Goal: Task Accomplishment & Management: Manage account settings

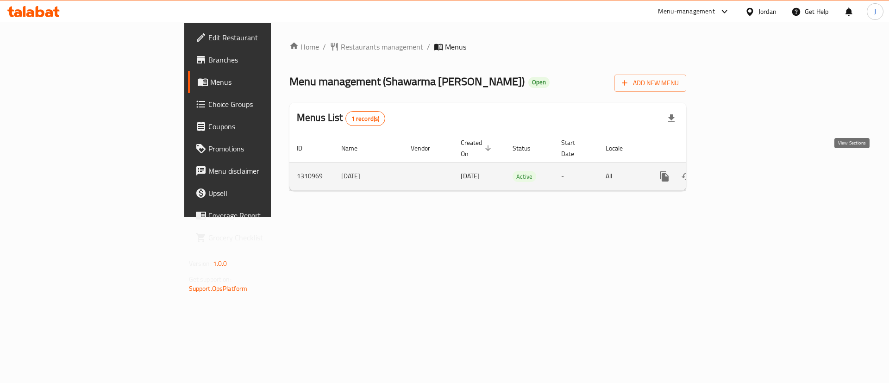
click at [737, 171] on icon "enhanced table" at bounding box center [731, 176] width 11 height 11
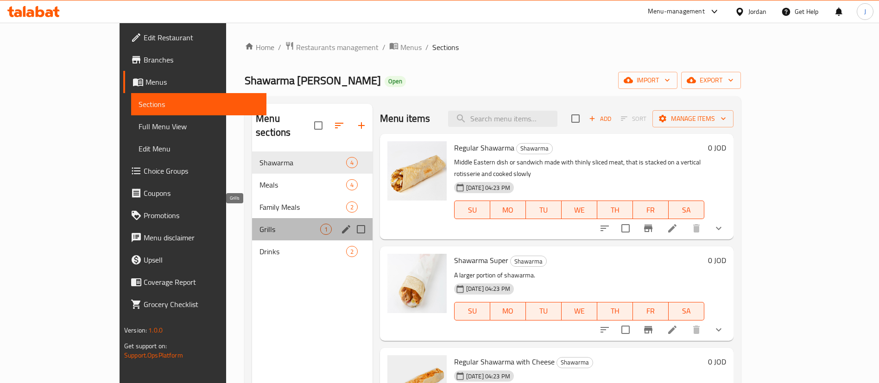
click at [259, 224] on span "Grills" at bounding box center [289, 229] width 61 height 11
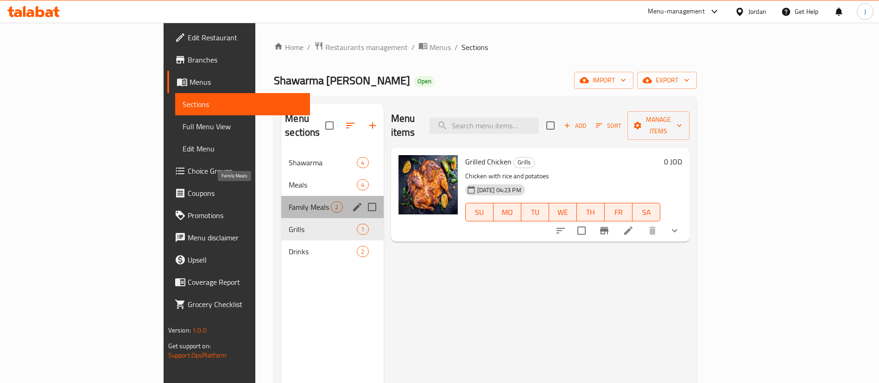
click at [289, 201] on span "Family Meals" at bounding box center [310, 206] width 42 height 11
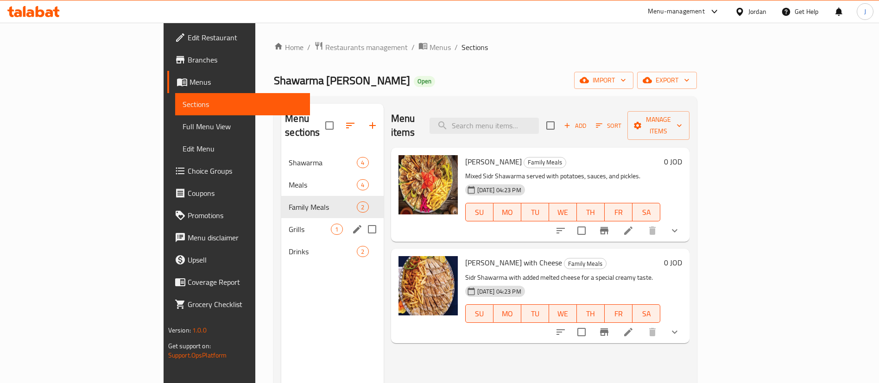
click at [281, 221] on div "Grills 1" at bounding box center [332, 229] width 102 height 22
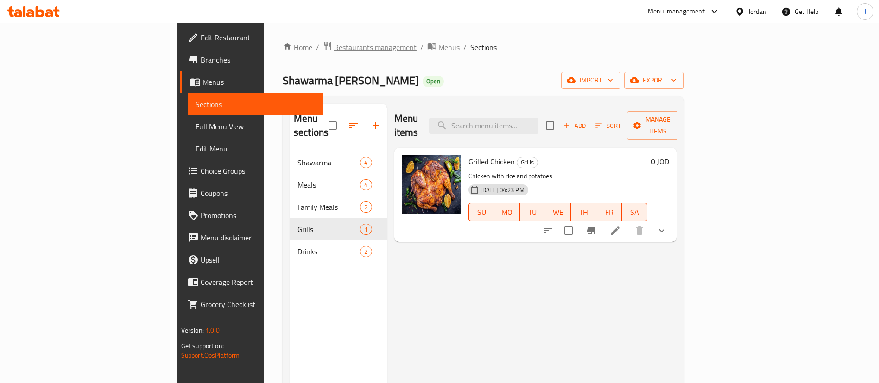
click at [334, 42] on span "Restaurants management" at bounding box center [375, 47] width 82 height 11
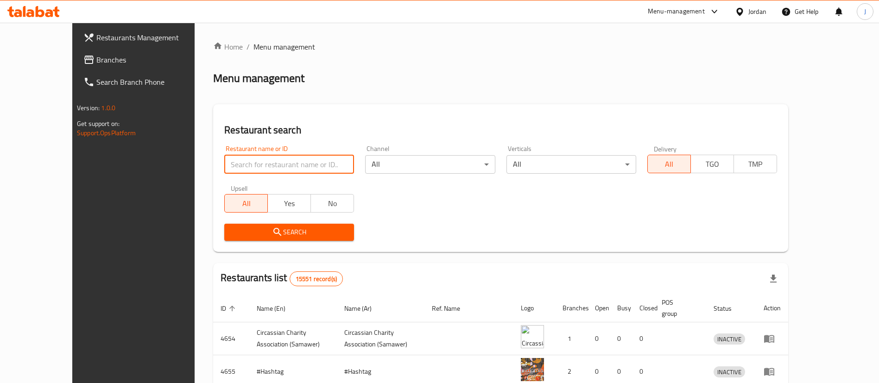
click at [224, 162] on input "search" at bounding box center [289, 164] width 130 height 19
type input "parolina"
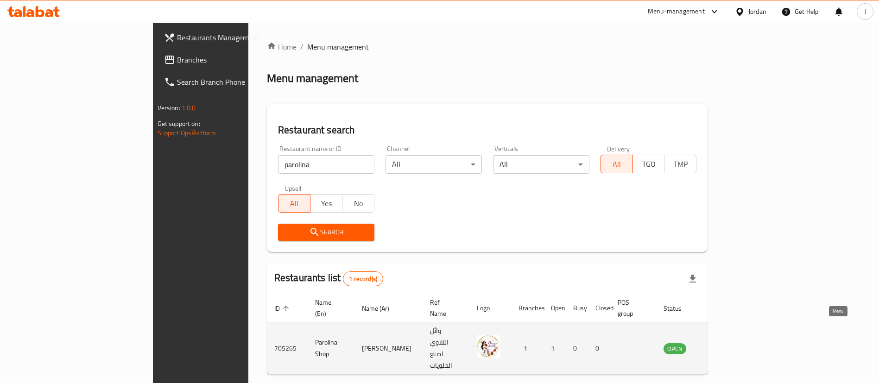
click at [723, 345] on icon "enhanced table" at bounding box center [717, 349] width 10 height 8
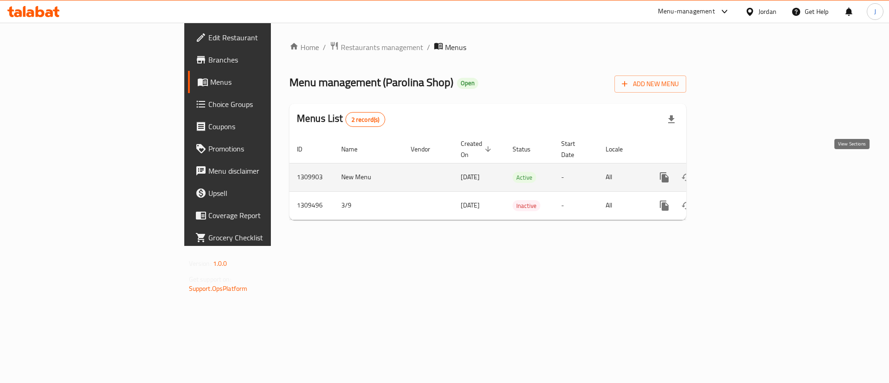
click at [737, 172] on icon "enhanced table" at bounding box center [731, 177] width 11 height 11
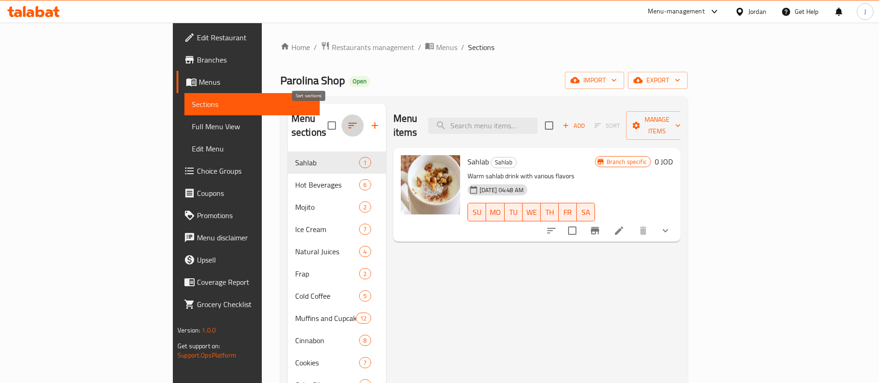
click at [348, 123] on icon "button" at bounding box center [352, 126] width 8 height 6
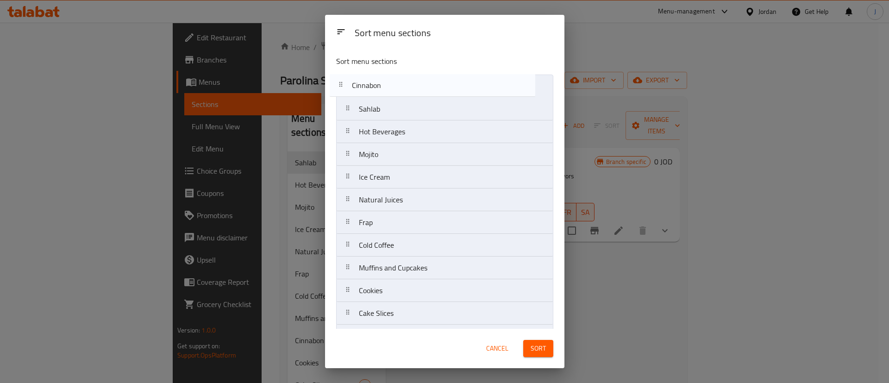
drag, startPoint x: 415, startPoint y: 276, endPoint x: 406, endPoint y: 79, distance: 197.1
click at [406, 82] on nav "Sahlab Hot Beverages Mojito Ice Cream Natural Juices Frap Cold Coffee Muffins a…" at bounding box center [444, 211] width 217 height 273
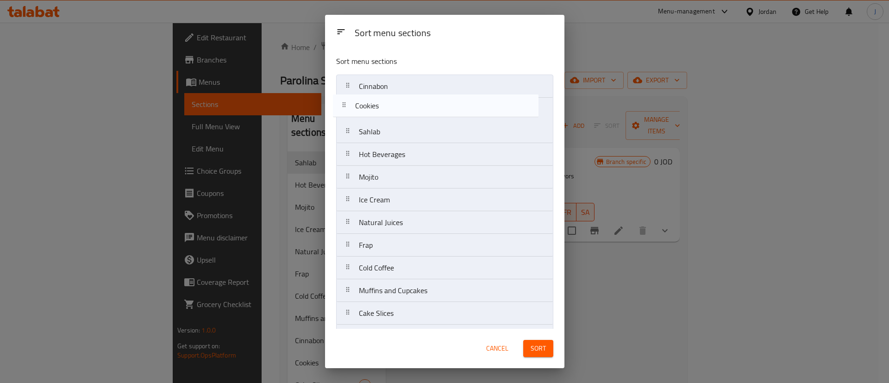
drag, startPoint x: 401, startPoint y: 298, endPoint x: 397, endPoint y: 110, distance: 187.6
click at [397, 110] on nav "Cinnabon Sahlab Hot Beverages Mojito Ice Cream Natural Juices Frap Cold Coffee …" at bounding box center [444, 211] width 217 height 273
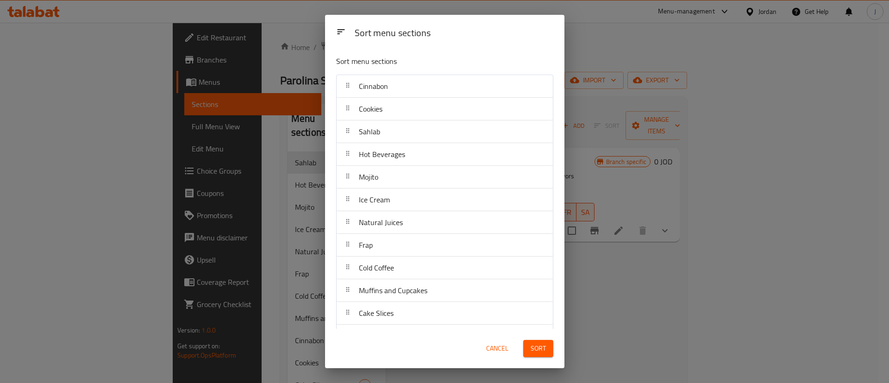
scroll to position [1, 0]
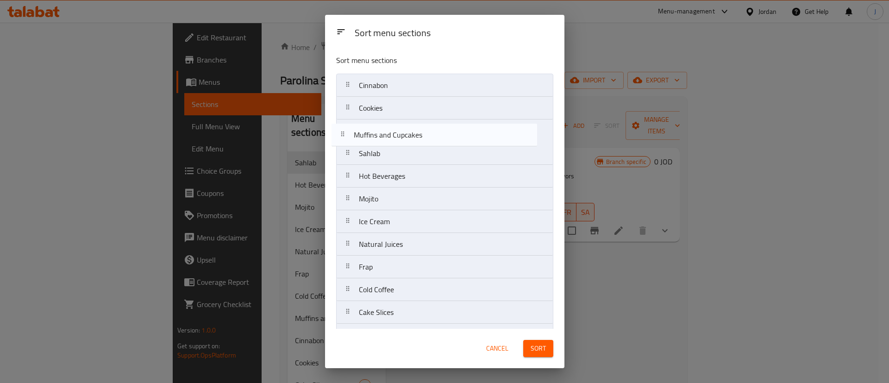
drag, startPoint x: 434, startPoint y: 300, endPoint x: 428, endPoint y: 133, distance: 166.4
click at [428, 133] on nav "Cinnabon Cookies Sahlab Hot Beverages Mojito Ice Cream Natural Juices Frap Cold…" at bounding box center [444, 210] width 217 height 273
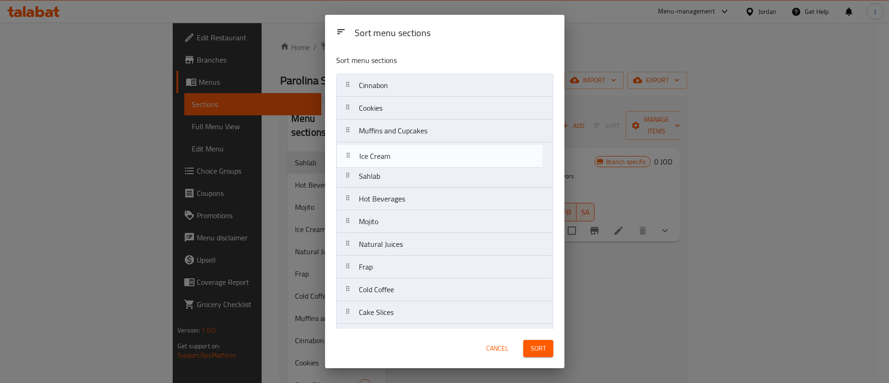
drag, startPoint x: 418, startPoint y: 230, endPoint x: 418, endPoint y: 162, distance: 68.1
click at [418, 162] on nav "Cinnabon Cookies Muffins and Cupcakes Sahlab Hot Beverages Mojito Ice Cream Nat…" at bounding box center [444, 210] width 217 height 273
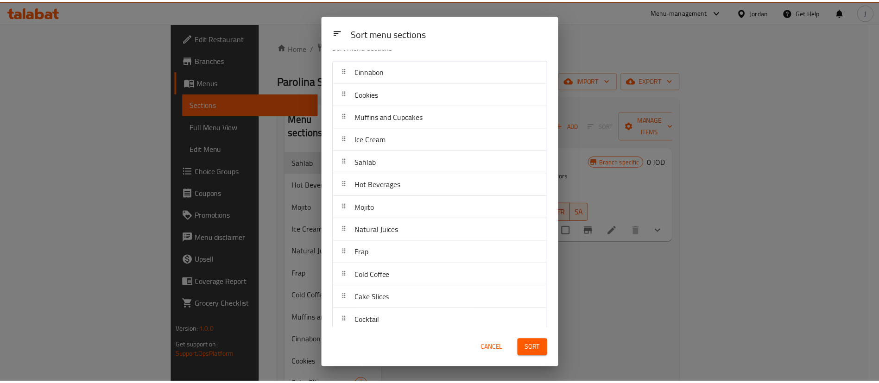
scroll to position [23, 0]
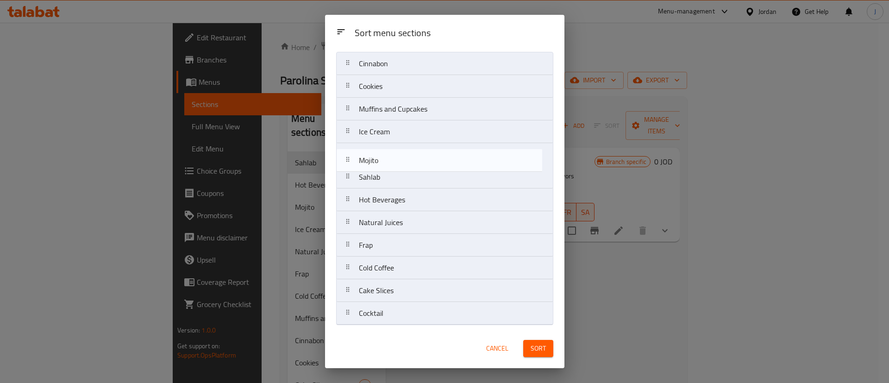
drag, startPoint x: 399, startPoint y: 207, endPoint x: 402, endPoint y: 158, distance: 48.3
click at [402, 158] on nav "Cinnabon Cookies Muffins and Cupcakes Ice Cream Sahlab Hot Beverages Mojito Nat…" at bounding box center [444, 188] width 217 height 273
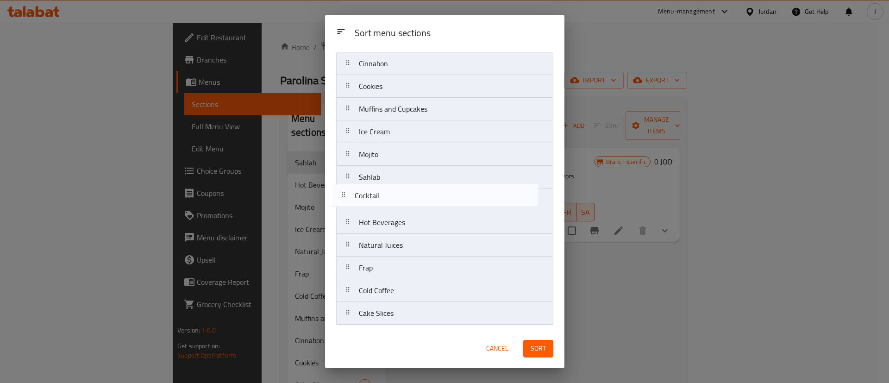
drag, startPoint x: 404, startPoint y: 321, endPoint x: 400, endPoint y: 200, distance: 121.9
click at [400, 200] on nav "Cinnabon Cookies Muffins and Cupcakes Ice Cream Mojito Sahlab Hot Beverages Nat…" at bounding box center [444, 188] width 217 height 273
drag, startPoint x: 407, startPoint y: 197, endPoint x: 397, endPoint y: 166, distance: 32.5
click at [397, 166] on nav "Cinnabon Cookies Muffins and Cupcakes Ice Cream Mojito Sahlab Cocktail Hot Beve…" at bounding box center [444, 188] width 217 height 273
drag, startPoint x: 389, startPoint y: 250, endPoint x: 391, endPoint y: 201, distance: 49.2
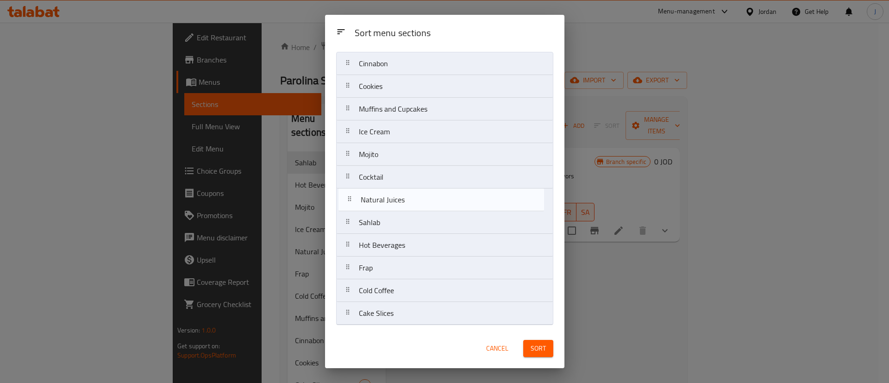
click at [391, 201] on nav "Cinnabon Cookies Muffins and Cupcakes Ice Cream Mojito Cocktail Sahlab Hot Beve…" at bounding box center [444, 188] width 217 height 273
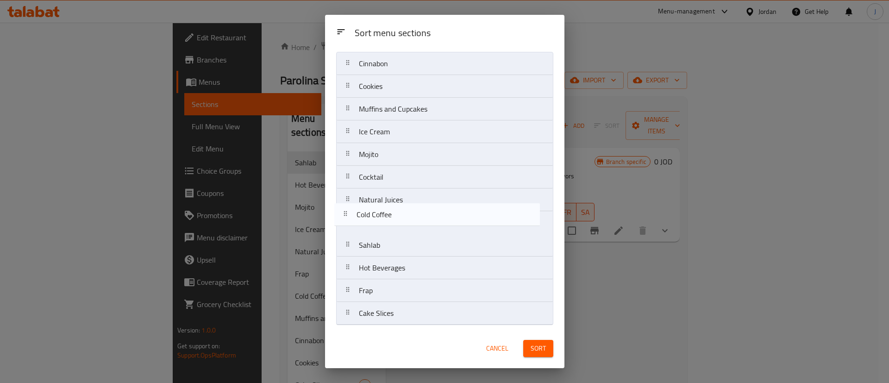
drag, startPoint x: 404, startPoint y: 297, endPoint x: 402, endPoint y: 213, distance: 84.3
click at [402, 213] on nav "Cinnabon Cookies Muffins and Cupcakes Ice Cream Mojito Cocktail Natural Juices …" at bounding box center [444, 188] width 217 height 273
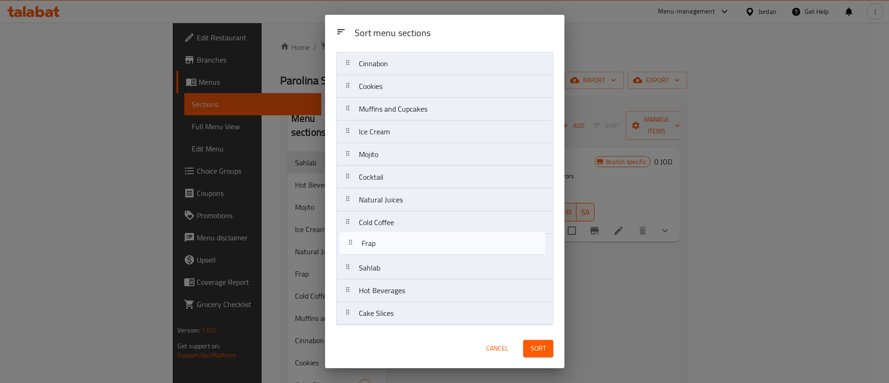
drag, startPoint x: 388, startPoint y: 297, endPoint x: 391, endPoint y: 246, distance: 51.0
click at [391, 246] on nav "Cinnabon Cookies Muffins and Cupcakes Ice Cream Mojito Cocktail Natural Juices …" at bounding box center [444, 188] width 217 height 273
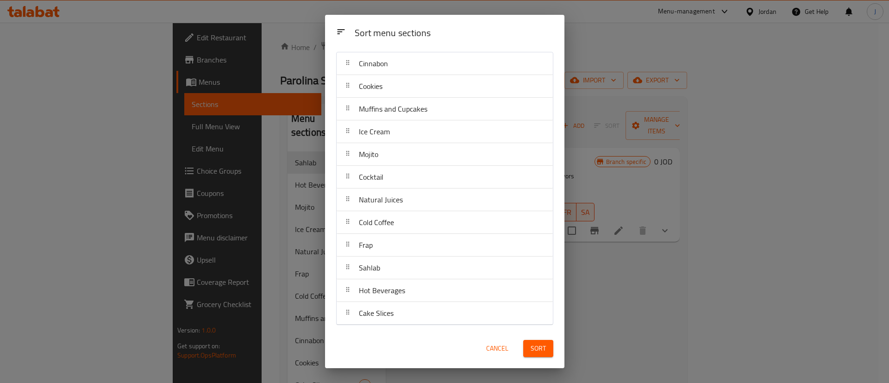
click at [545, 355] on button "Sort" at bounding box center [538, 348] width 30 height 17
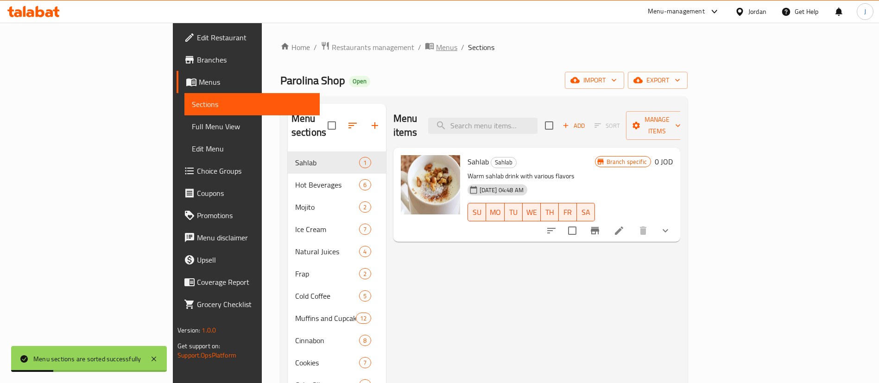
click at [436, 49] on span "Menus" at bounding box center [446, 47] width 21 height 11
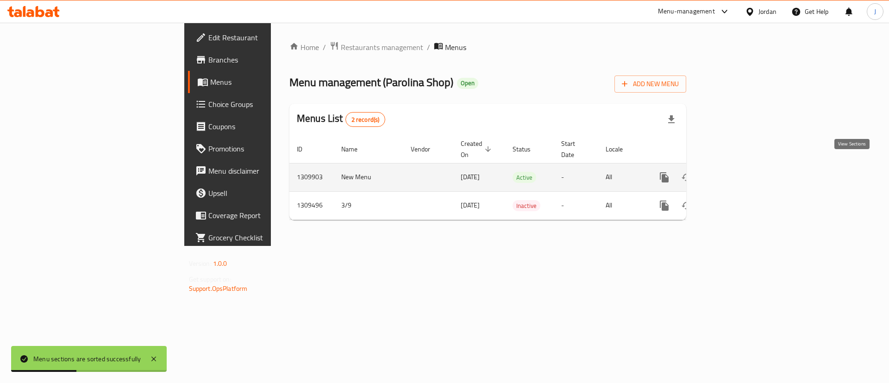
click at [742, 166] on link "enhanced table" at bounding box center [731, 177] width 22 height 22
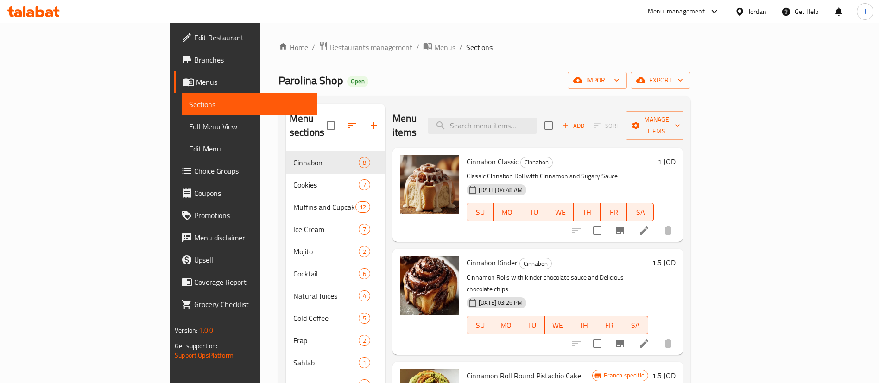
click at [675, 155] on h6 "1 JOD" at bounding box center [666, 161] width 18 height 13
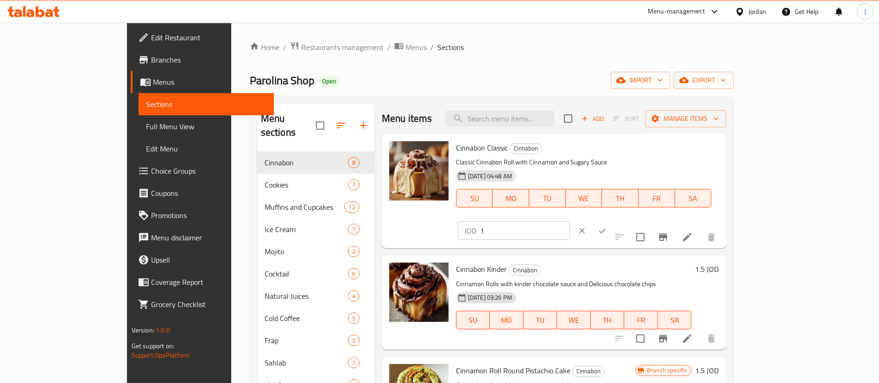
click at [570, 221] on input "1" at bounding box center [525, 230] width 90 height 19
type input "1.5"
click button "ok" at bounding box center [602, 230] width 20 height 20
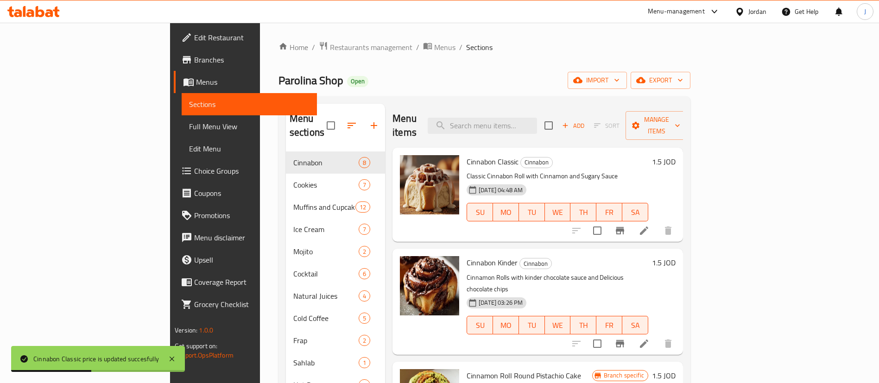
click at [675, 256] on h6 "1.5 JOD" at bounding box center [664, 262] width 24 height 13
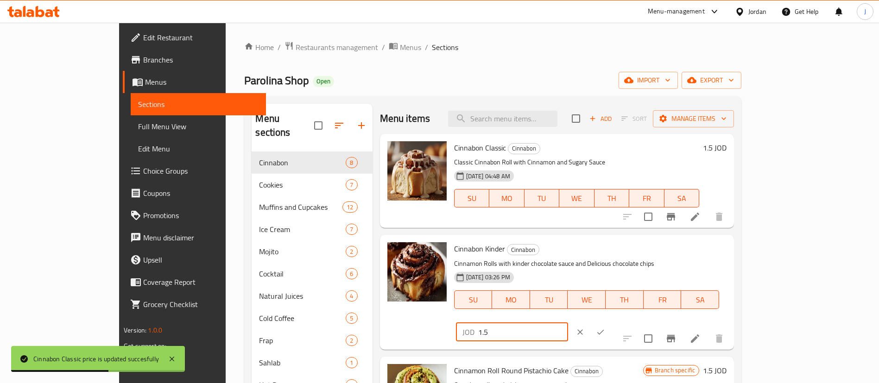
click at [568, 323] on input "1.5" at bounding box center [523, 332] width 90 height 19
type input "1.7"
click button "ok" at bounding box center [600, 332] width 20 height 20
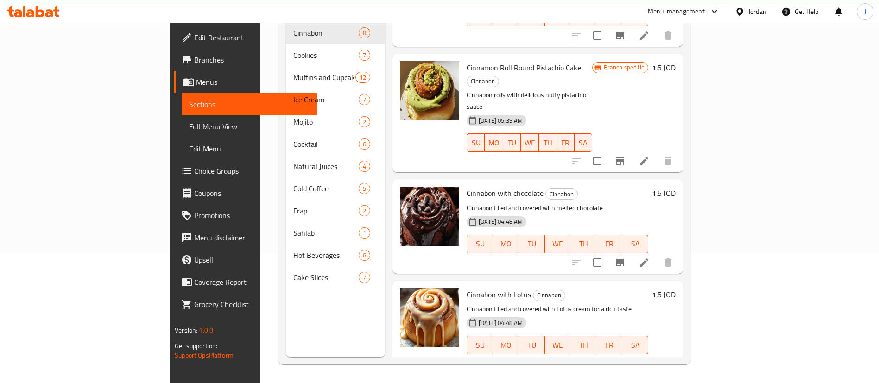
scroll to position [208, 0]
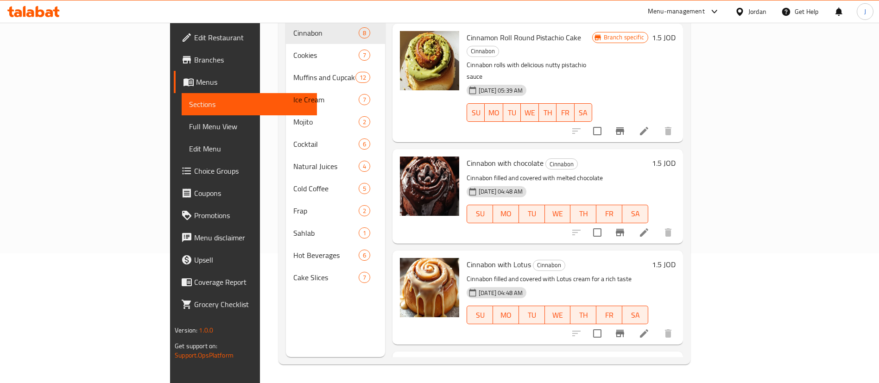
click at [675, 157] on h6 "1.5 JOD" at bounding box center [664, 163] width 24 height 13
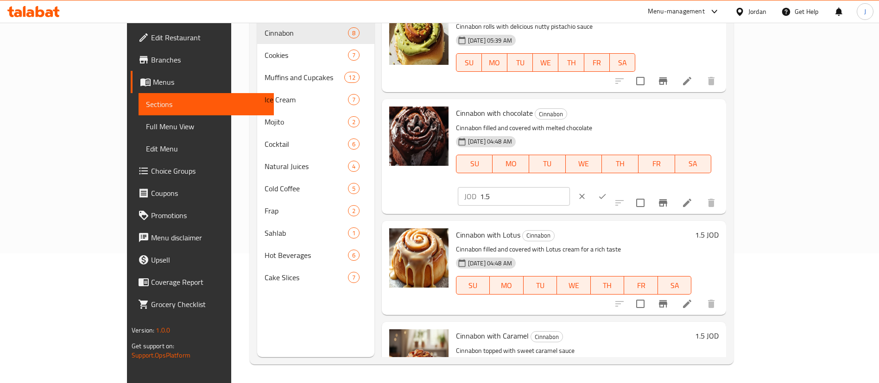
click at [570, 187] on input "1.5" at bounding box center [525, 196] width 90 height 19
type input "1.7"
click button "ok" at bounding box center [602, 196] width 20 height 20
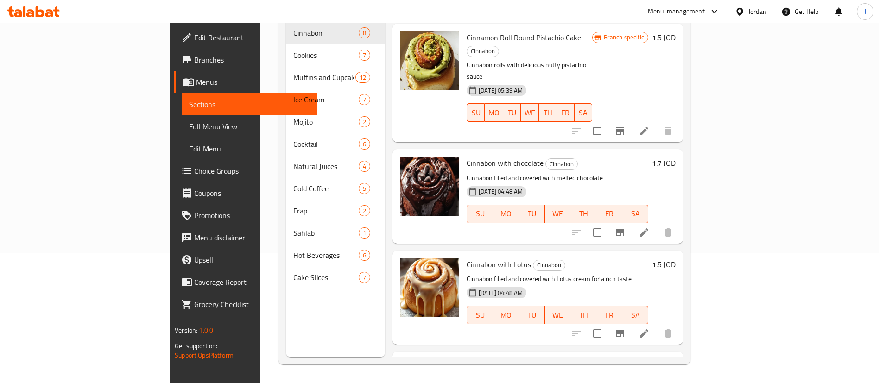
click at [675, 258] on h6 "1.5 JOD" at bounding box center [664, 264] width 24 height 13
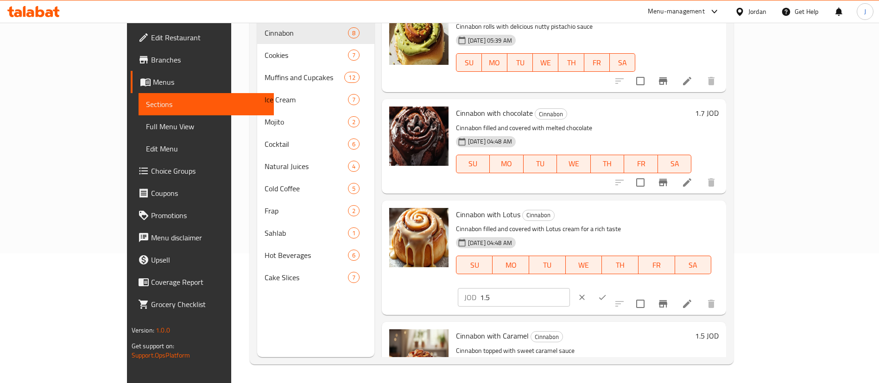
click at [570, 288] on input "1.5" at bounding box center [525, 297] width 90 height 19
type input "1.7"
click button "ok" at bounding box center [602, 297] width 20 height 20
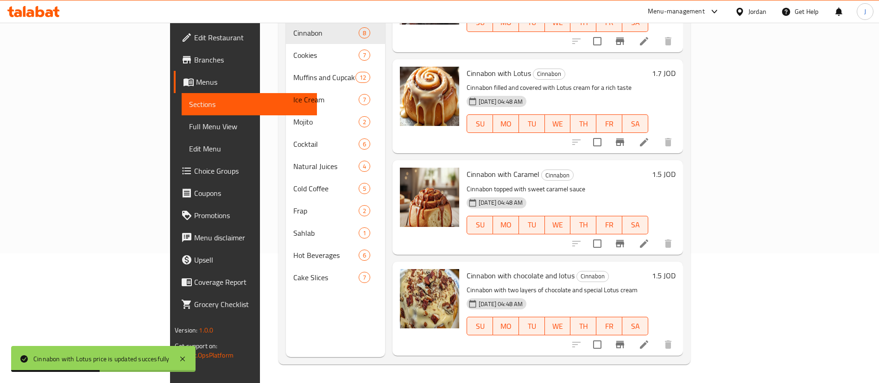
scroll to position [450, 0]
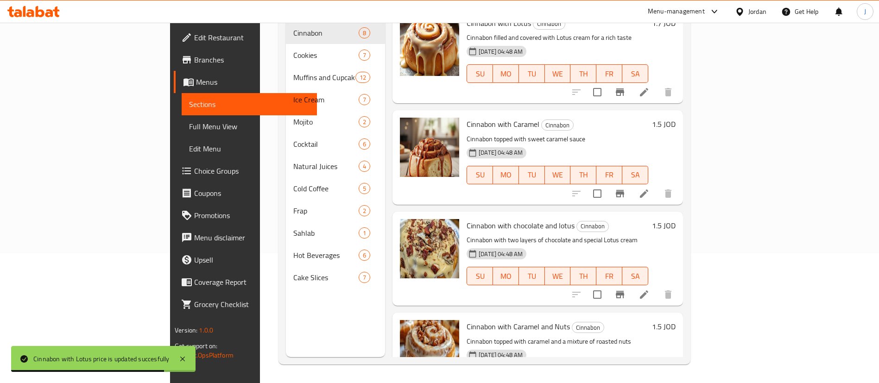
click at [675, 320] on h6 "1.5 JOD" at bounding box center [664, 326] width 24 height 13
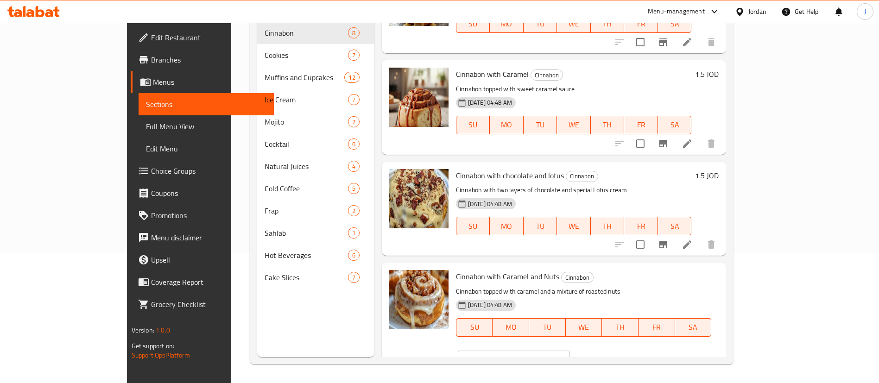
click at [570, 351] on input "1.5" at bounding box center [525, 360] width 90 height 19
type input "1.8"
click button "ok" at bounding box center [602, 360] width 20 height 20
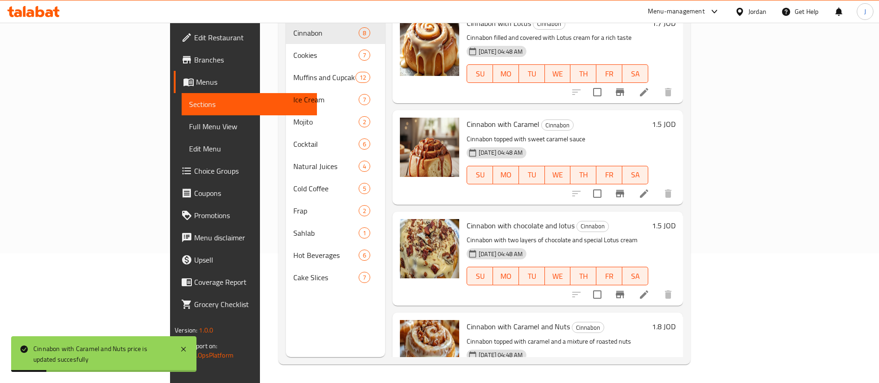
click at [675, 219] on h6 "1.5 JOD" at bounding box center [664, 225] width 24 height 13
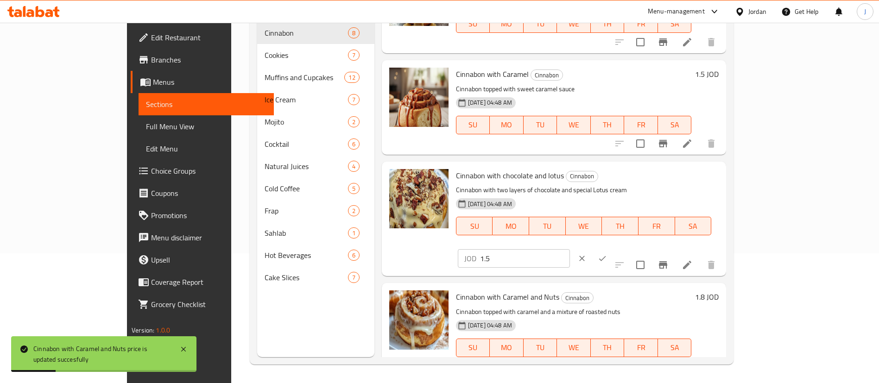
click at [626, 248] on div "JOD 1.5 ​" at bounding box center [542, 258] width 168 height 20
click at [570, 249] on input "1.5" at bounding box center [525, 258] width 90 height 19
type input "1.8"
click button "ok" at bounding box center [602, 258] width 20 height 20
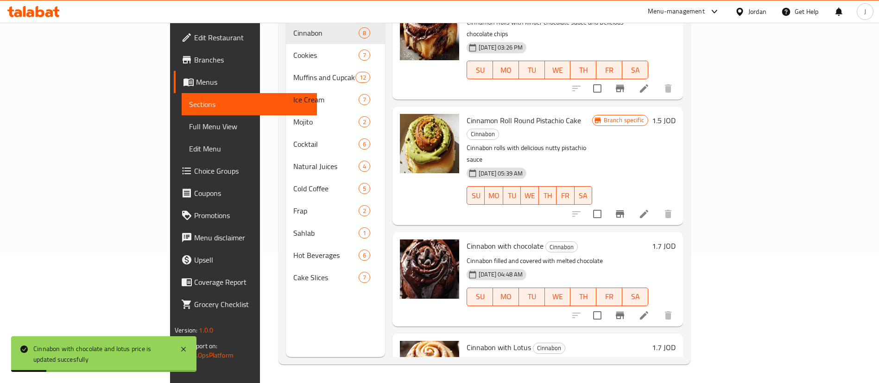
scroll to position [33, 0]
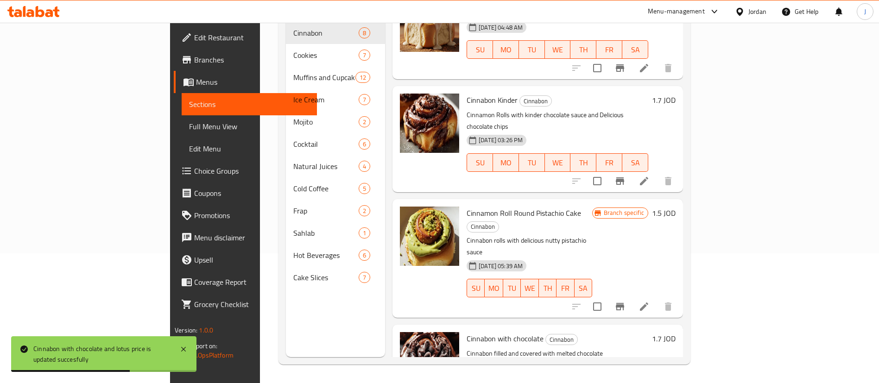
click at [675, 207] on h6 "1.5 JOD" at bounding box center [664, 213] width 24 height 13
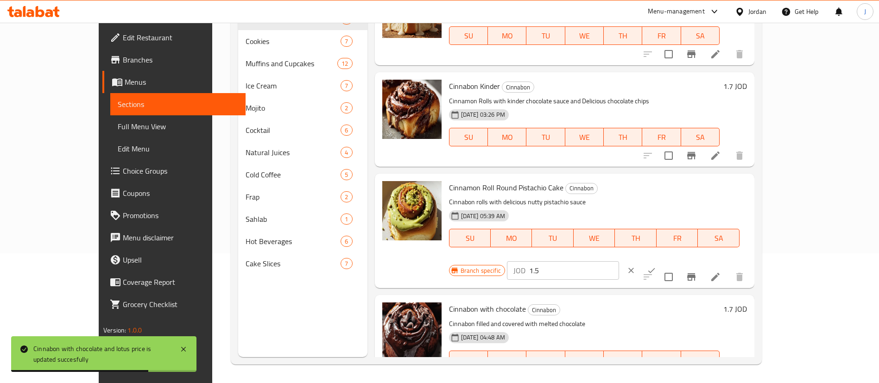
click at [619, 261] on input "1.5" at bounding box center [574, 270] width 90 height 19
type input "1.8"
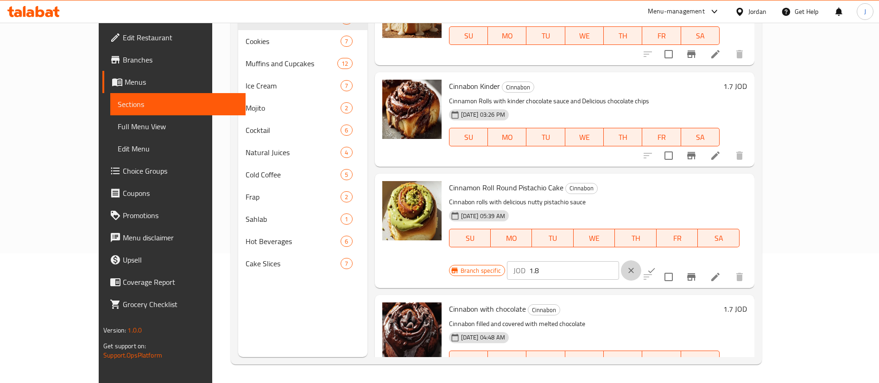
click button "clear" at bounding box center [631, 270] width 20 height 20
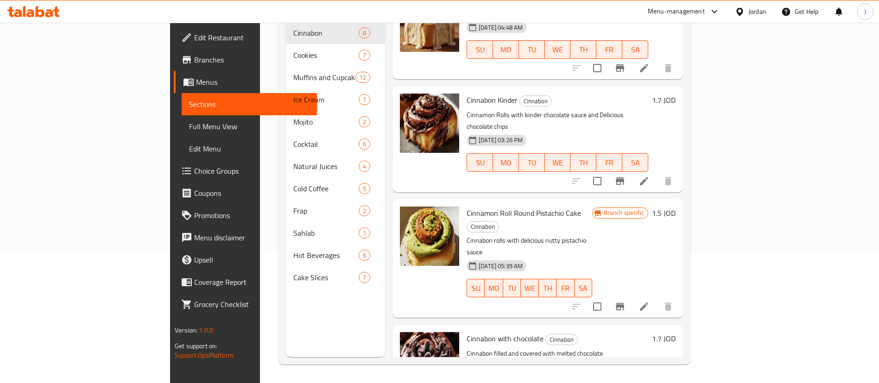
click at [675, 207] on h6 "1.5 JOD" at bounding box center [664, 213] width 24 height 13
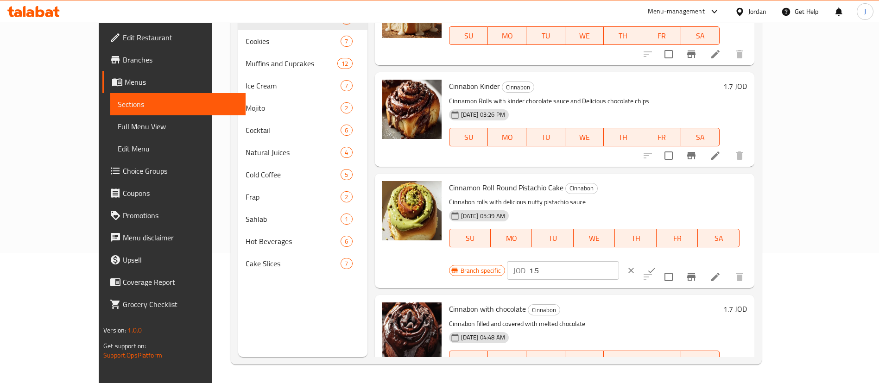
click at [619, 261] on input "1.5" at bounding box center [574, 270] width 90 height 19
type input "1.8"
click button "ok" at bounding box center [651, 270] width 20 height 20
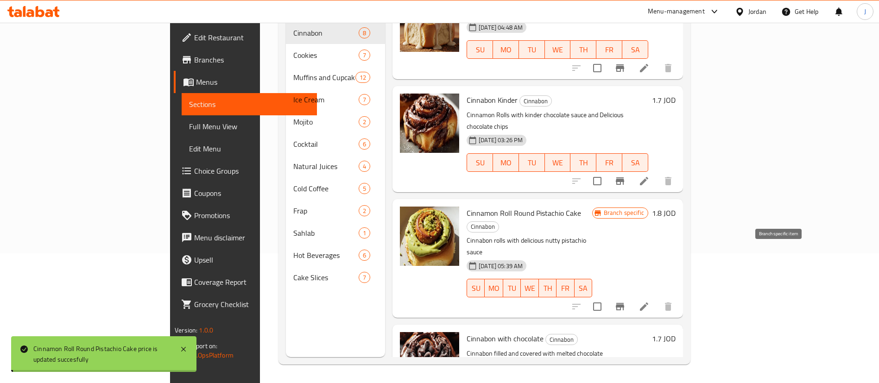
click at [624, 303] on icon "Branch-specific-item" at bounding box center [620, 306] width 8 height 7
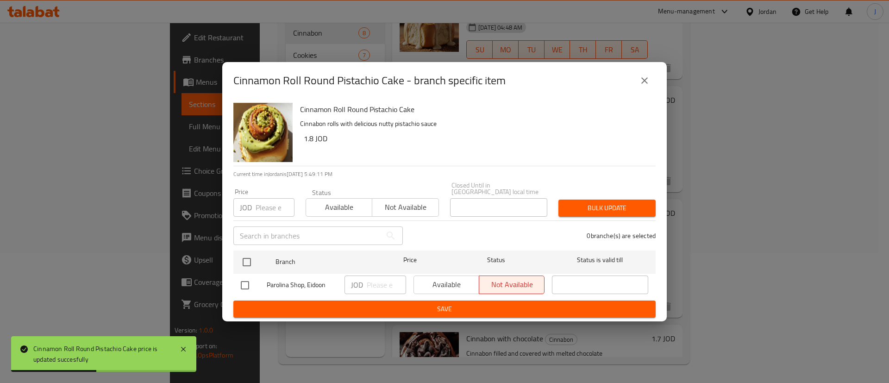
click at [646, 82] on icon "close" at bounding box center [644, 80] width 11 height 11
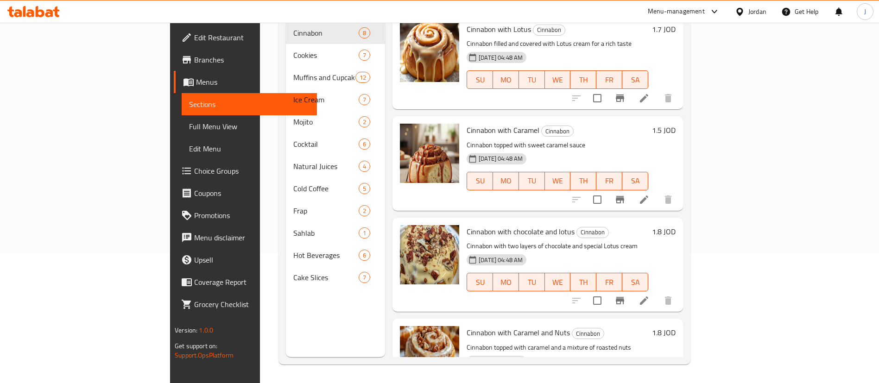
scroll to position [450, 0]
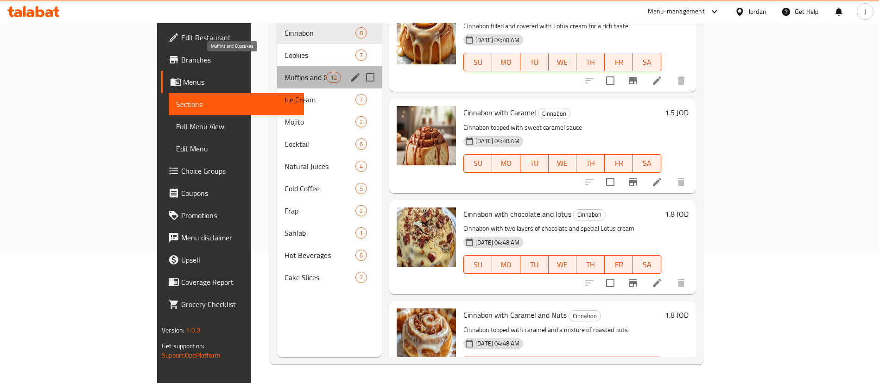
click at [284, 72] on span "Muffins and Cupcakes" at bounding box center [305, 77] width 42 height 11
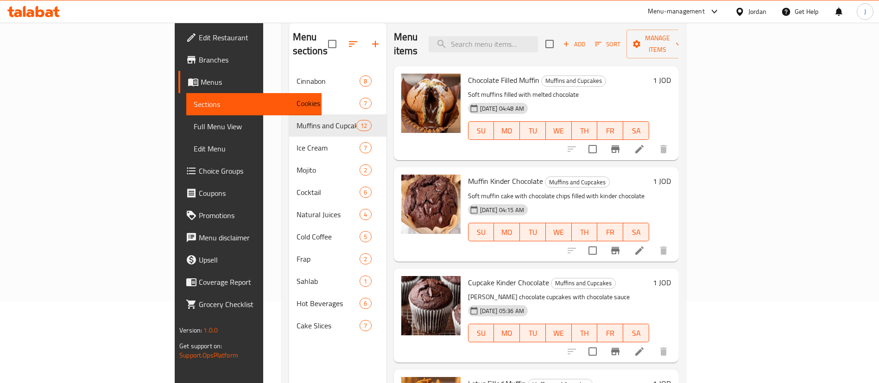
scroll to position [60, 0]
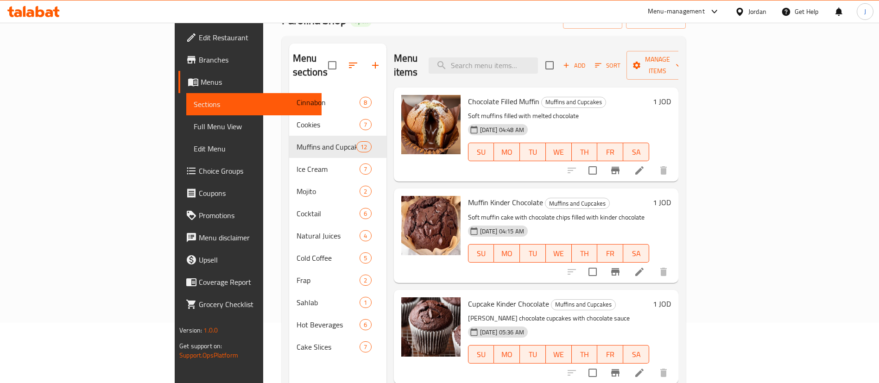
click at [671, 95] on h6 "1 JOD" at bounding box center [662, 101] width 18 height 13
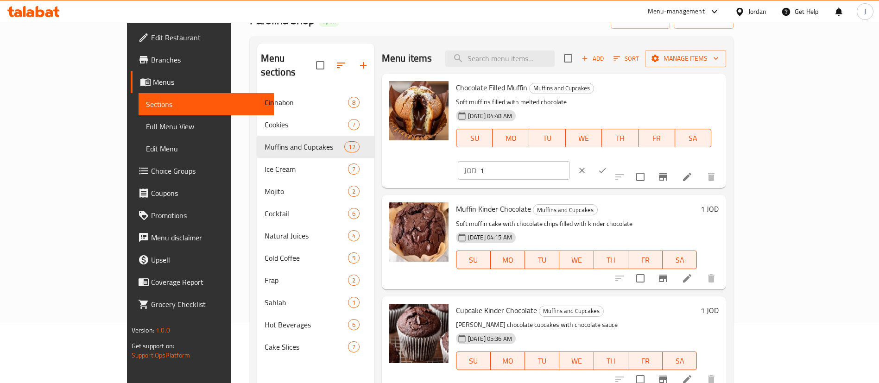
click at [626, 160] on div "JOD 1 ​" at bounding box center [541, 170] width 170 height 20
click at [570, 161] on input "1" at bounding box center [525, 170] width 90 height 19
type input "1.25"
click button "ok" at bounding box center [602, 170] width 20 height 20
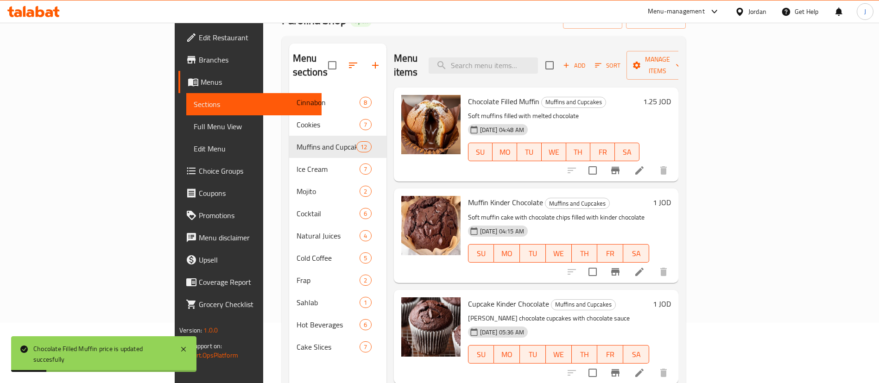
click at [671, 196] on h6 "1 JOD" at bounding box center [662, 202] width 18 height 13
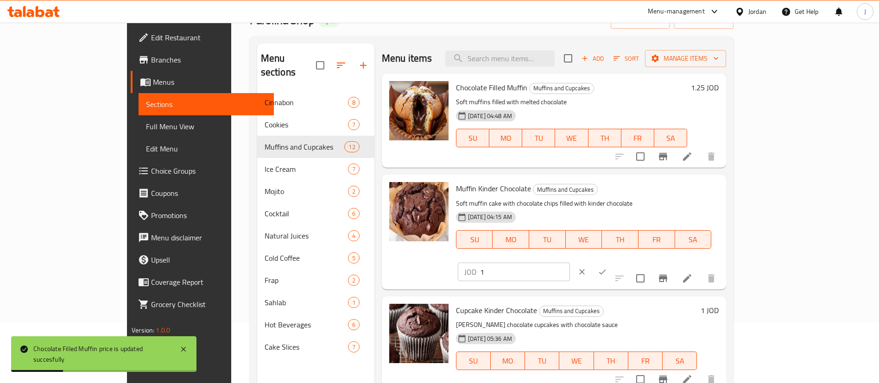
click at [570, 263] on input "1" at bounding box center [525, 272] width 90 height 19
type input "1.25"
click button "ok" at bounding box center [602, 272] width 20 height 20
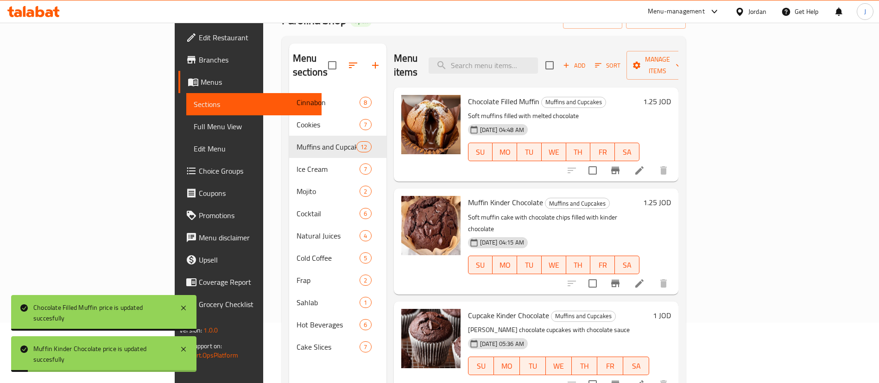
click at [671, 309] on h6 "1 JOD" at bounding box center [662, 315] width 18 height 13
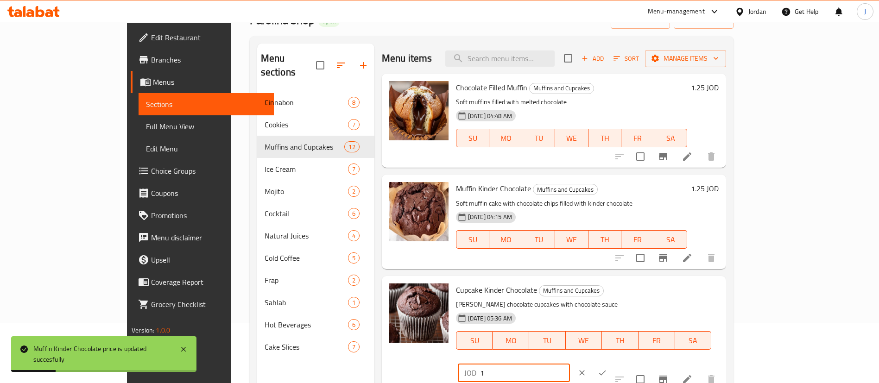
click at [570, 364] on input "1" at bounding box center [525, 373] width 90 height 19
type input "1.25"
click button "ok" at bounding box center [602, 373] width 20 height 20
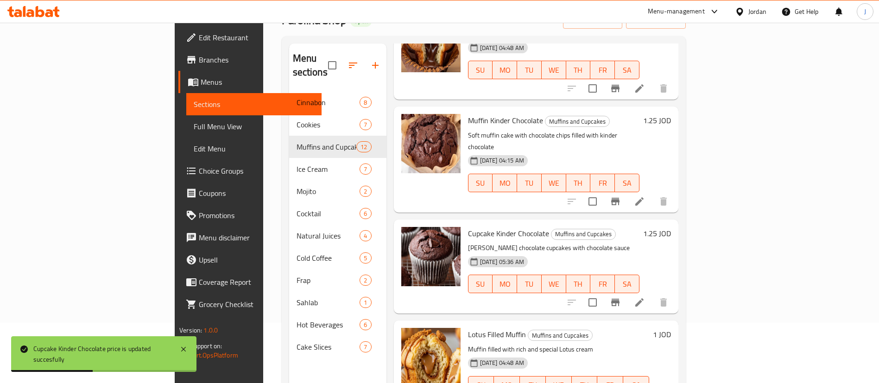
scroll to position [139, 0]
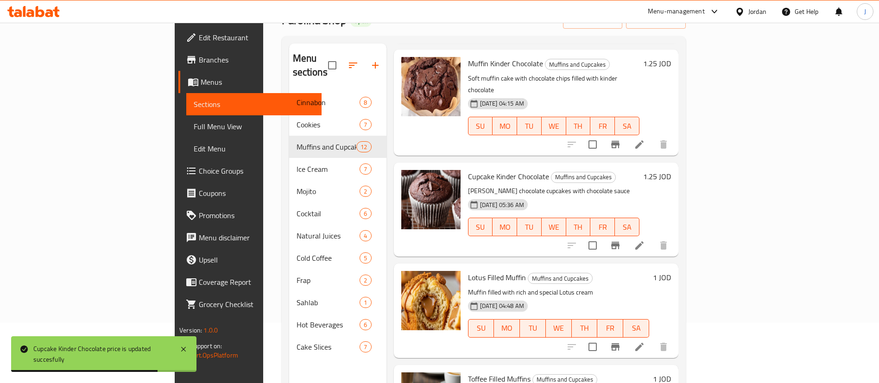
click at [671, 271] on h6 "1 JOD" at bounding box center [662, 277] width 18 height 13
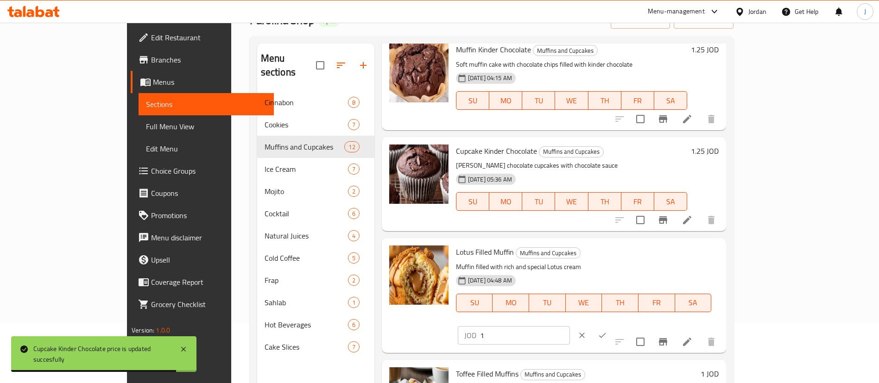
click at [570, 326] on input "1" at bounding box center [525, 335] width 90 height 19
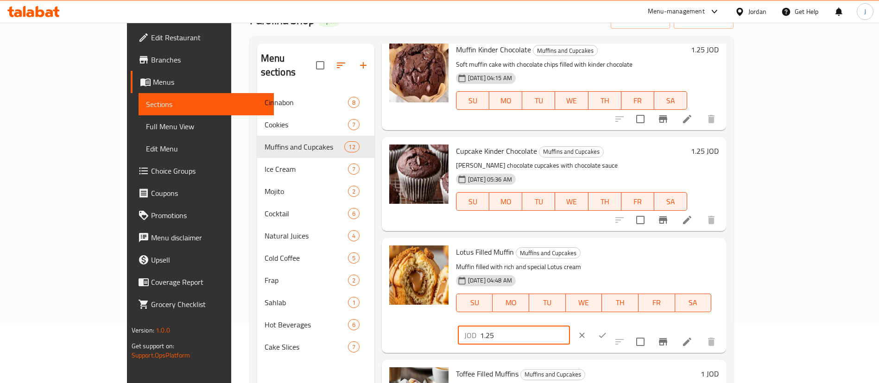
type input "1.25"
click button "ok" at bounding box center [602, 335] width 20 height 20
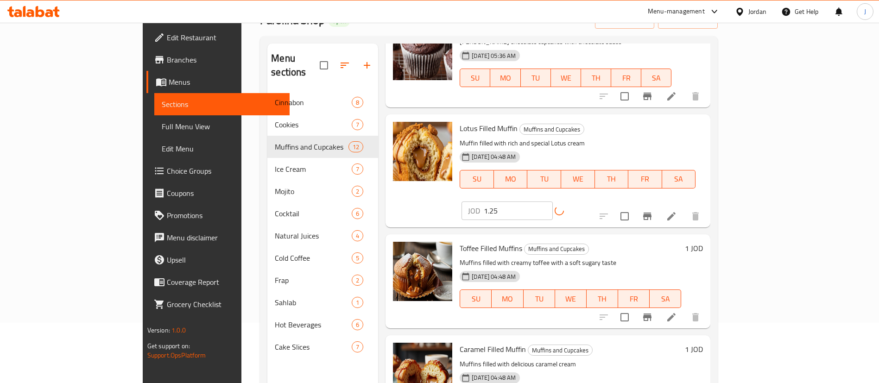
scroll to position [278, 0]
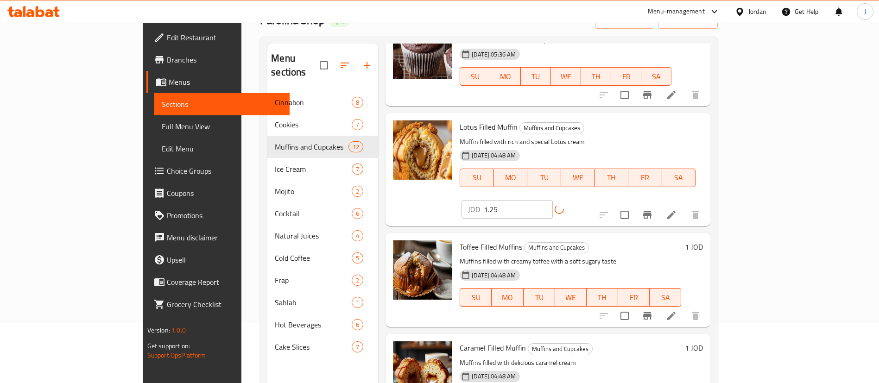
click at [703, 240] on h6 "1 JOD" at bounding box center [694, 246] width 18 height 13
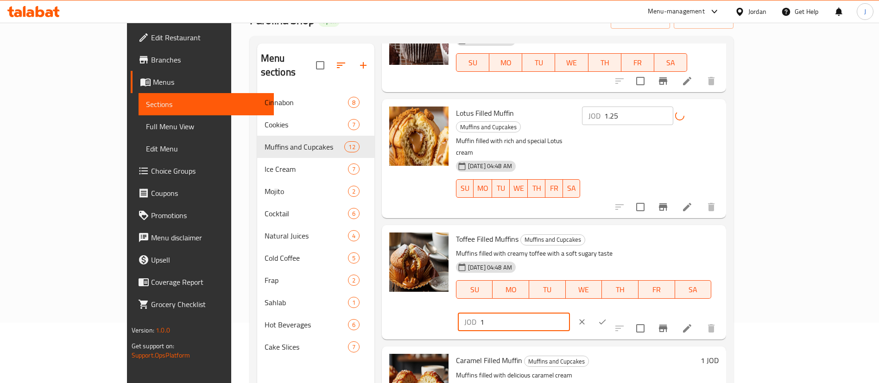
click at [570, 313] on input "1" at bounding box center [525, 322] width 90 height 19
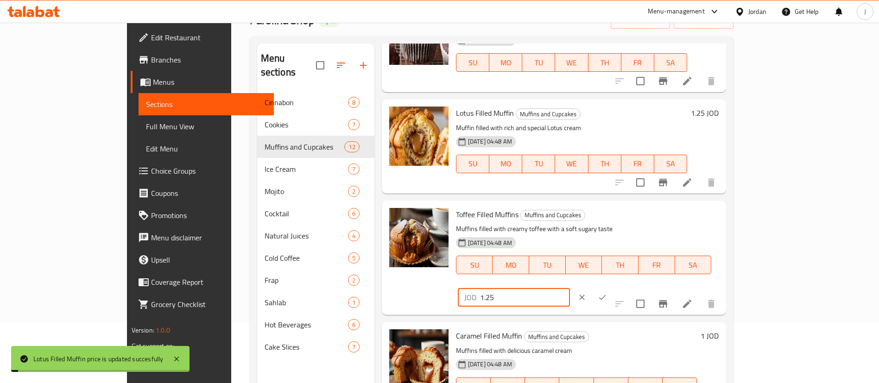
type input "1.25"
click button "ok" at bounding box center [602, 297] width 20 height 20
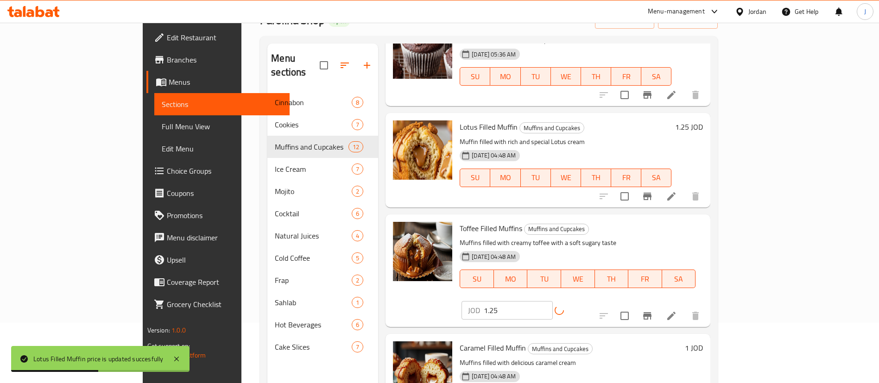
click at [703, 341] on h6 "1 JOD" at bounding box center [694, 347] width 18 height 13
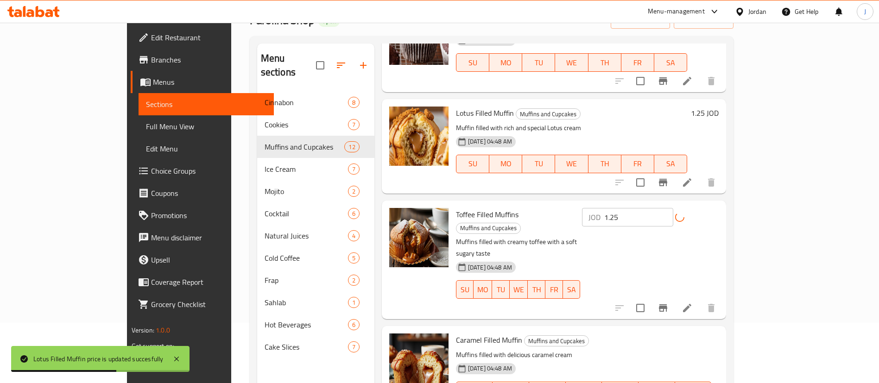
type input "1.25"
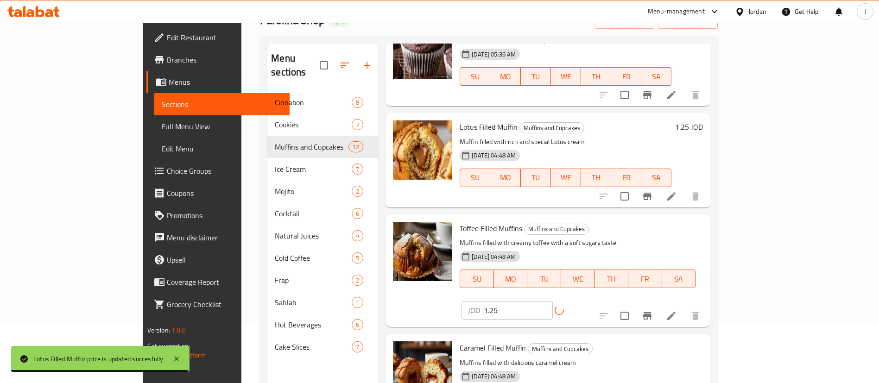
scroll to position [486, 0]
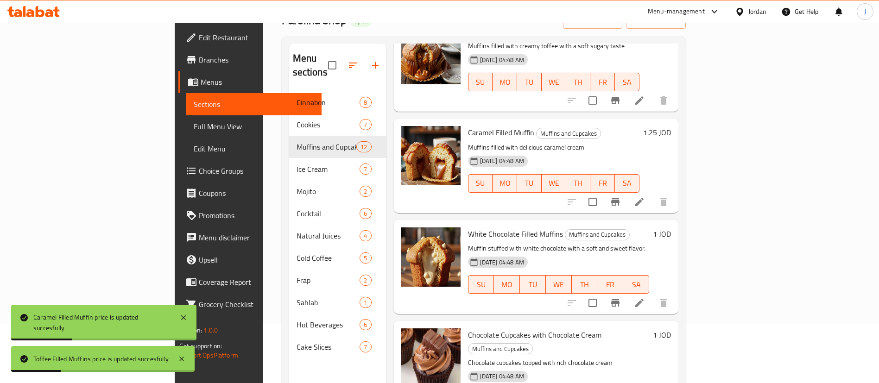
click at [671, 227] on h6 "1 JOD" at bounding box center [662, 233] width 18 height 13
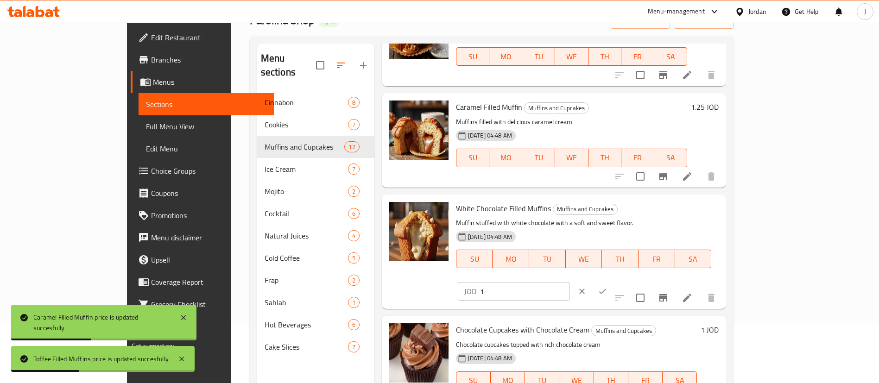
click at [570, 282] on input "1" at bounding box center [525, 291] width 90 height 19
type input "1.25"
click button "ok" at bounding box center [602, 291] width 20 height 20
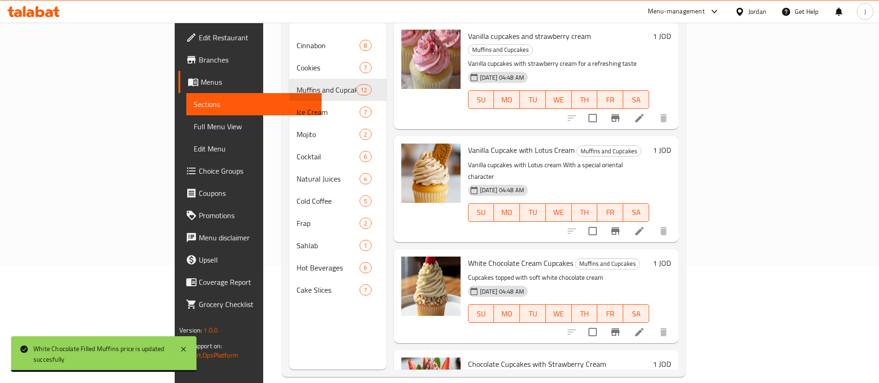
scroll to position [130, 0]
